Goal: Check status: Check status

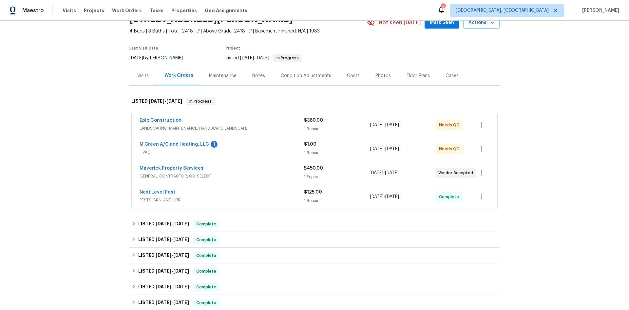
scroll to position [33, 0]
click at [137, 74] on div "Visits" at bounding box center [142, 76] width 11 height 7
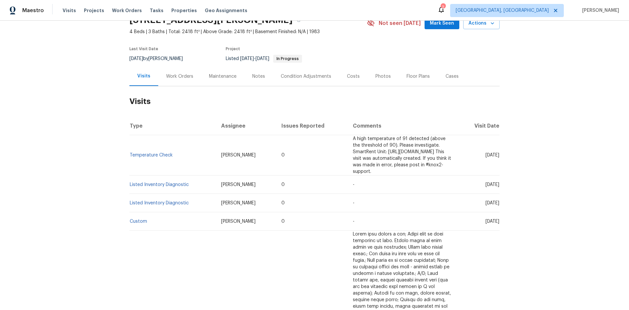
click at [180, 78] on div "Work Orders" at bounding box center [179, 76] width 27 height 7
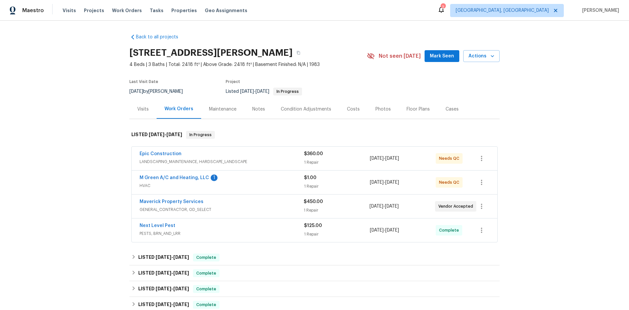
click at [223, 109] on div "Maintenance" at bounding box center [223, 109] width 28 height 7
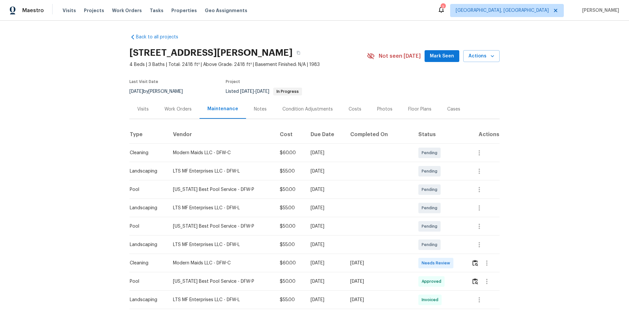
click at [453, 111] on div "Cases" at bounding box center [453, 108] width 29 height 19
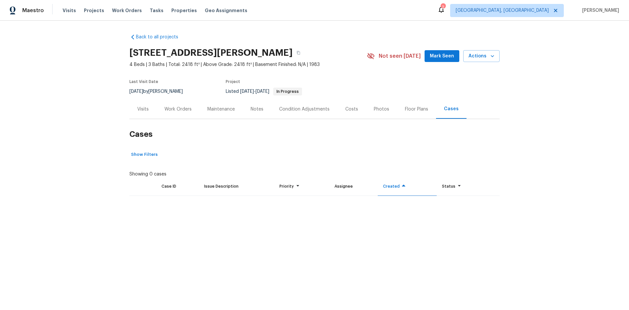
click at [145, 113] on div "Visits" at bounding box center [142, 108] width 27 height 19
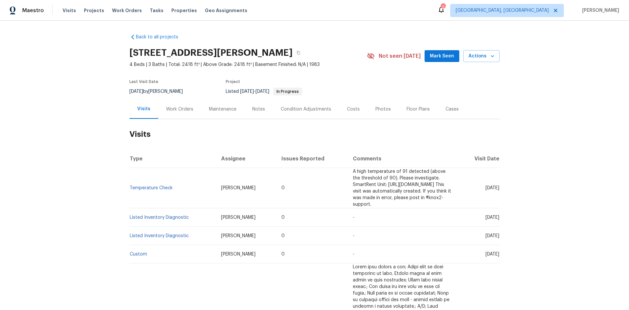
click at [47, 138] on div "Back to all projects [STREET_ADDRESS][PERSON_NAME] 4 Beds | 3 Baths | Total: 24…" at bounding box center [314, 165] width 629 height 289
click at [100, 152] on div "Back to all projects [STREET_ADDRESS][PERSON_NAME] 4 Beds | 3 Baths | Total: 24…" at bounding box center [314, 165] width 629 height 289
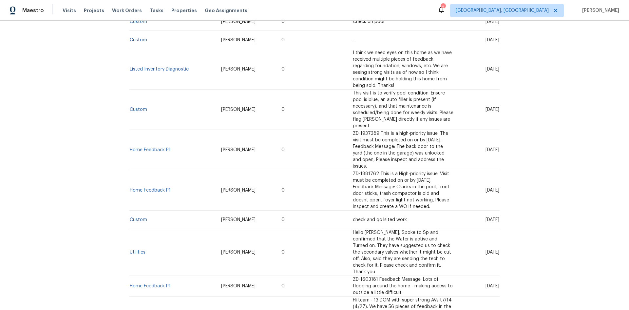
scroll to position [847, 0]
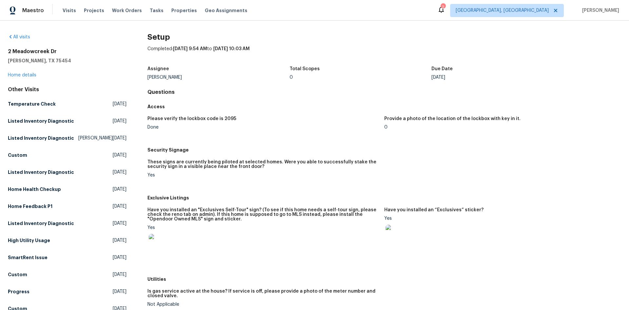
click at [396, 73] on div "Total Scopes" at bounding box center [361, 71] width 142 height 9
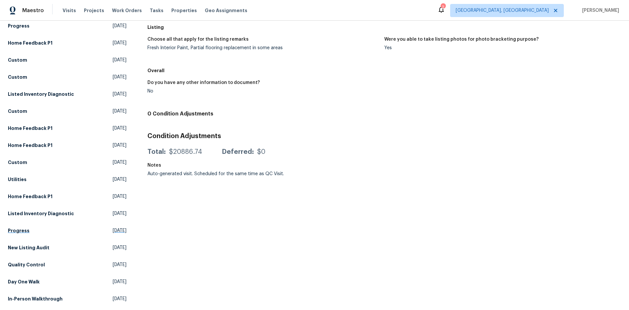
scroll to position [304, 0]
click at [41, 295] on h5 "In-Person Walkthrough" at bounding box center [35, 298] width 55 height 7
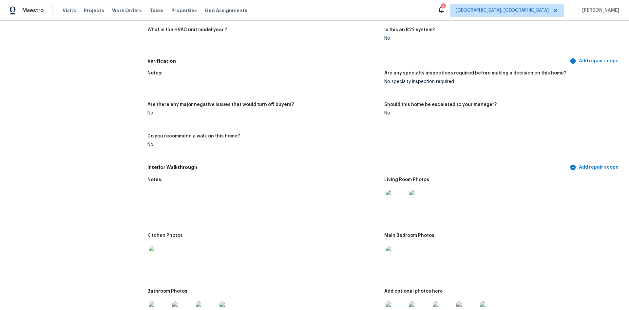
click at [351, 71] on div "Notes:" at bounding box center [263, 75] width 232 height 9
click at [318, 87] on figure "Notes:" at bounding box center [265, 83] width 237 height 24
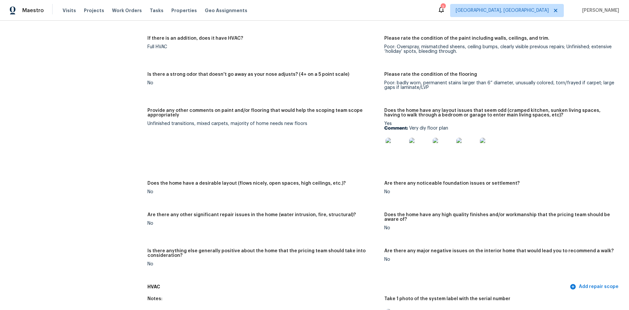
scroll to position [1178, 0]
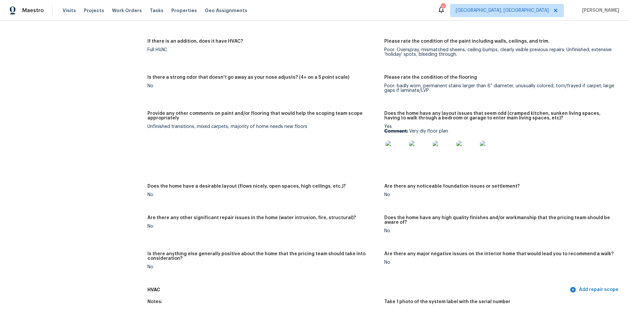
click at [387, 148] on img at bounding box center [396, 151] width 21 height 21
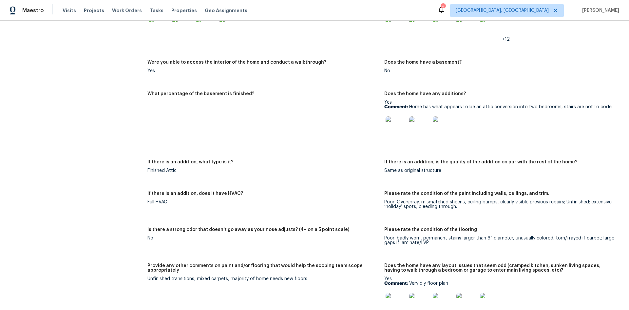
scroll to position [1014, 0]
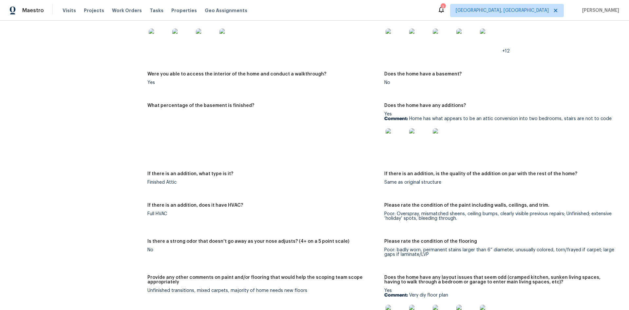
click at [394, 134] on img at bounding box center [396, 138] width 21 height 21
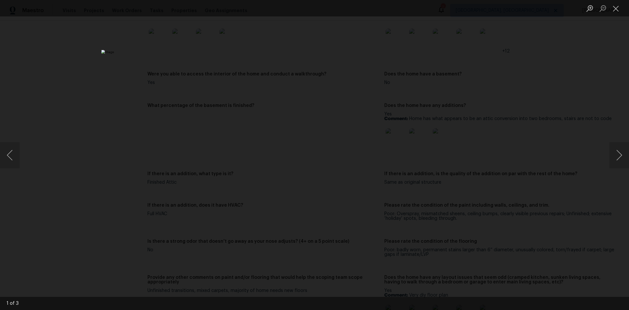
click at [353, 145] on img "Lightbox" at bounding box center [314, 155] width 426 height 210
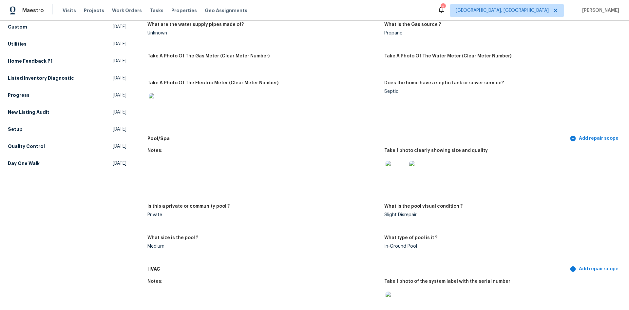
scroll to position [425, 0]
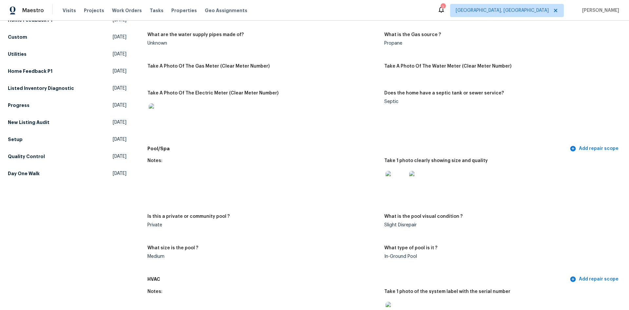
click at [161, 104] on img at bounding box center [159, 113] width 21 height 21
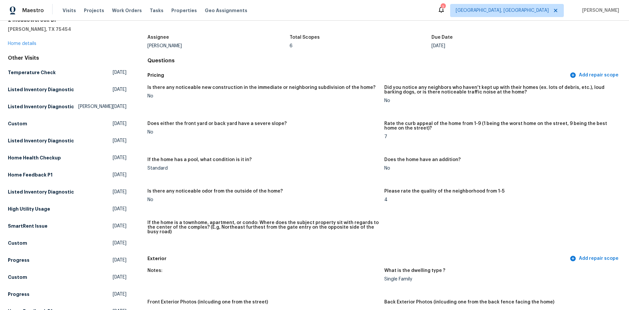
scroll to position [0, 0]
